Goal: Information Seeking & Learning: Check status

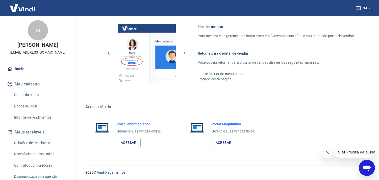
scroll to position [219, 0]
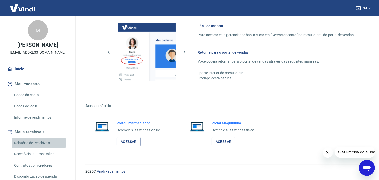
click at [28, 142] on link "Relatório de Recebíveis" at bounding box center [40, 143] width 57 height 10
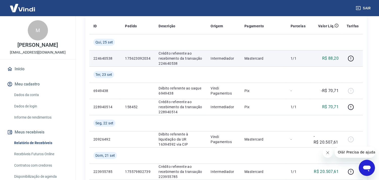
scroll to position [84, 0]
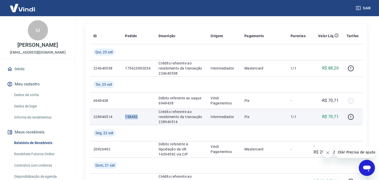
drag, startPoint x: 125, startPoint y: 117, endPoint x: 139, endPoint y: 116, distance: 14.2
click at [139, 116] on p "158452" at bounding box center [137, 116] width 25 height 5
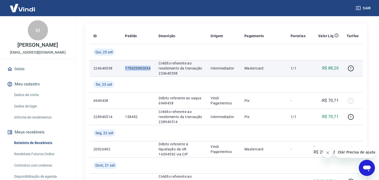
drag, startPoint x: 125, startPoint y: 67, endPoint x: 150, endPoint y: 67, distance: 25.2
click at [150, 67] on td "175623092034" at bounding box center [138, 68] width 34 height 16
copy p "175623092034"
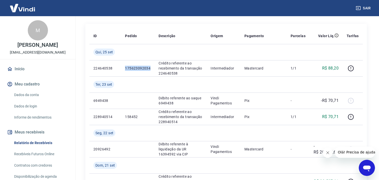
click at [19, 67] on link "Início" at bounding box center [37, 68] width 63 height 11
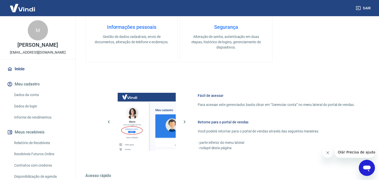
scroll to position [219, 0]
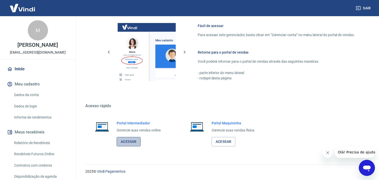
click at [133, 142] on link "Acessar" at bounding box center [129, 141] width 24 height 9
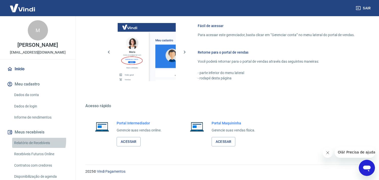
click at [31, 140] on link "Relatório de Recebíveis" at bounding box center [40, 143] width 57 height 10
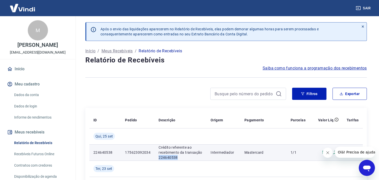
drag, startPoint x: 157, startPoint y: 158, endPoint x: 177, endPoint y: 158, distance: 19.9
click at [177, 158] on td "Crédito referente ao recebimento da transação 224640538" at bounding box center [180, 152] width 52 height 16
copy p "224640538"
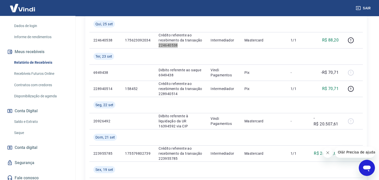
scroll to position [84, 0]
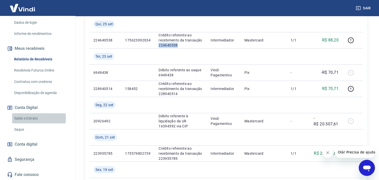
click at [31, 118] on link "Saldo e Extrato" at bounding box center [40, 118] width 57 height 10
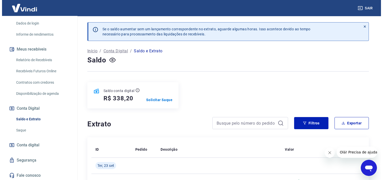
scroll to position [84, 0]
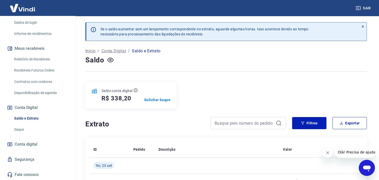
click at [33, 60] on link "Relatório de Recebíveis" at bounding box center [40, 59] width 57 height 10
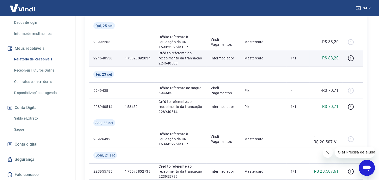
scroll to position [112, 0]
